Goal: Obtain resource: Download file/media

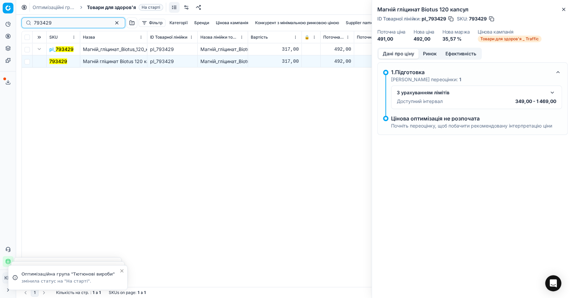
drag, startPoint x: 106, startPoint y: 22, endPoint x: 137, endPoint y: 85, distance: 70.0
click at [113, 22] on button "button" at bounding box center [117, 23] width 8 height 8
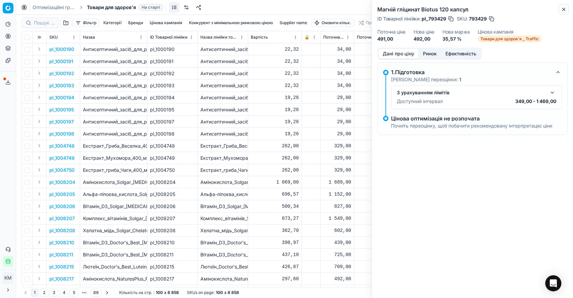
click at [564, 9] on icon "button" at bounding box center [563, 9] width 5 height 5
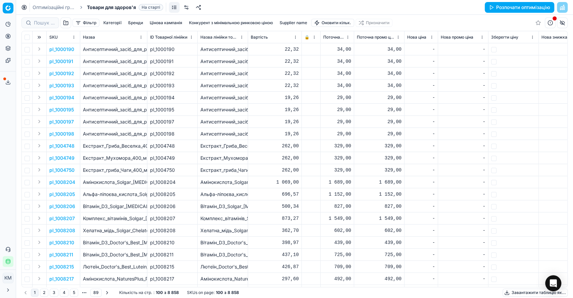
click at [290, 21] on button "Supplier name" at bounding box center [293, 23] width 33 height 8
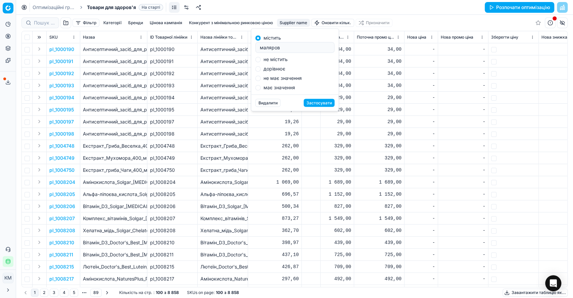
type input "маляров"
click at [268, 88] on label "має значення" at bounding box center [280, 87] width 32 height 5
click at [261, 88] on input "має значення" at bounding box center [258, 87] width 5 height 5
radio input "true"
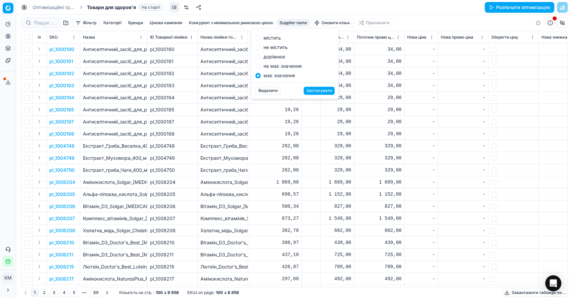
click at [320, 89] on button "Застосувати" at bounding box center [319, 91] width 31 height 8
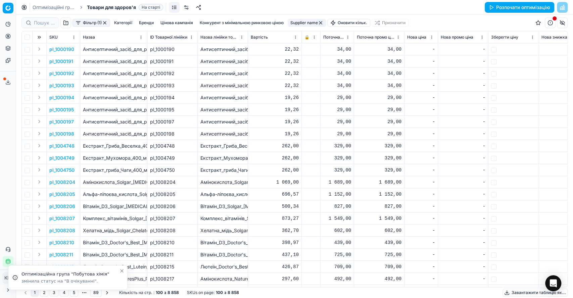
click at [322, 24] on button "button" at bounding box center [320, 22] width 5 height 5
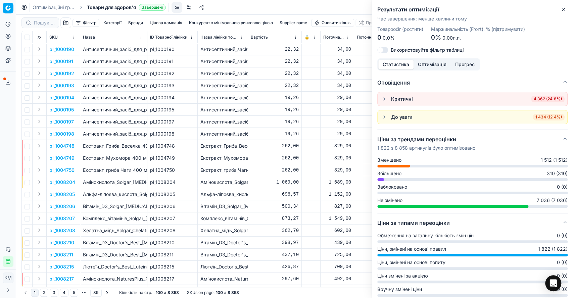
click at [111, 22] on button "Категорії" at bounding box center [113, 23] width 24 height 8
click at [62, 46] on icon "button" at bounding box center [62, 45] width 5 height 5
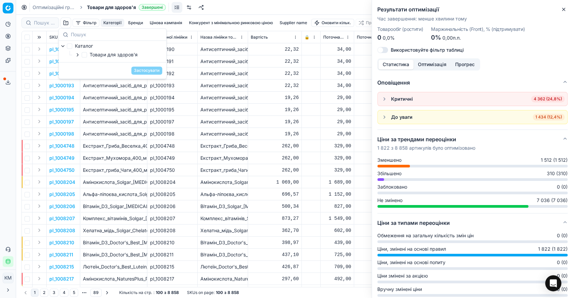
click at [76, 55] on icon "button" at bounding box center [77, 54] width 5 height 5
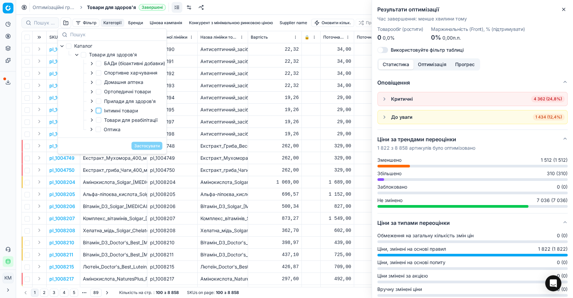
click at [99, 111] on input "Інтимні товари" at bounding box center [98, 110] width 5 height 5
checkbox input "true"
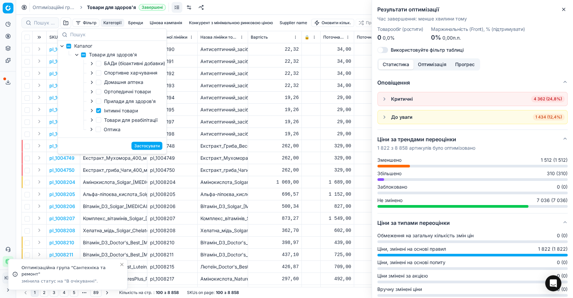
click at [91, 111] on icon "button" at bounding box center [91, 110] width 5 height 5
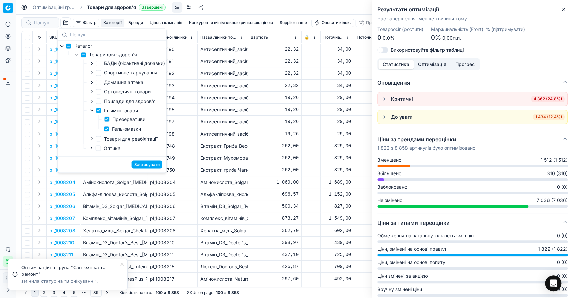
click at [148, 164] on button "Застосувати" at bounding box center [147, 165] width 31 height 8
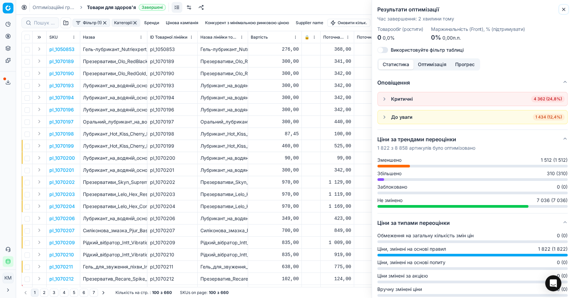
click at [564, 10] on icon "button" at bounding box center [563, 9] width 5 height 5
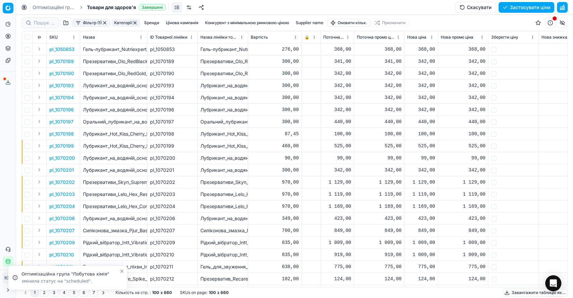
click at [121, 271] on icon "Close toast" at bounding box center [121, 271] width 5 height 5
click at [122, 278] on icon "Close toast" at bounding box center [122, 278] width 3 height 3
click at [122, 269] on icon "Close toast" at bounding box center [121, 271] width 5 height 5
click at [527, 292] on button "Завантажити таблицю як..." at bounding box center [535, 293] width 65 height 8
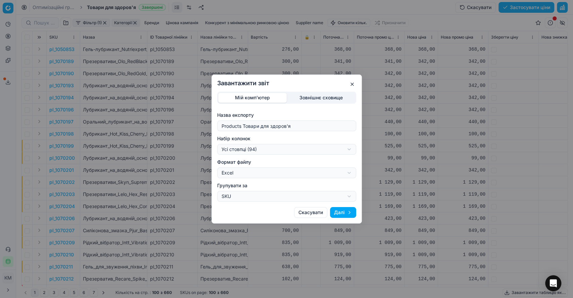
click at [340, 212] on button "Далі" at bounding box center [343, 212] width 26 height 11
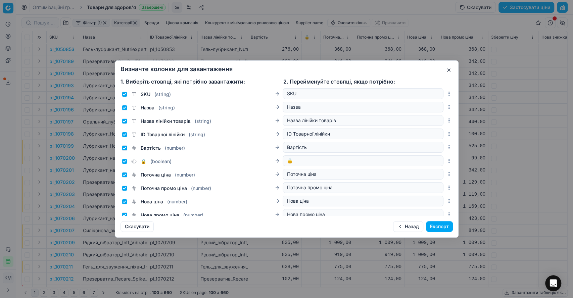
click at [438, 228] on button "Експорт" at bounding box center [439, 226] width 27 height 11
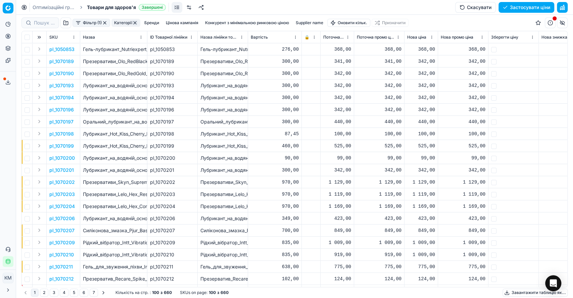
click at [9, 81] on icon at bounding box center [7, 82] width 5 height 5
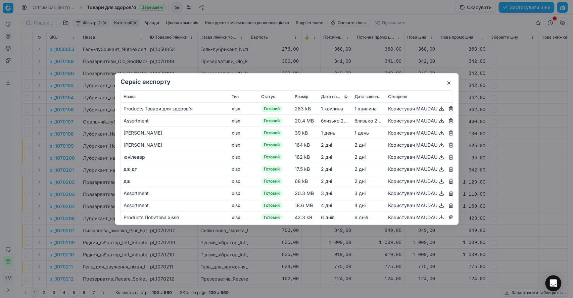
click at [438, 109] on button "button" at bounding box center [442, 109] width 8 height 8
